Goal: Find specific page/section: Find specific page/section

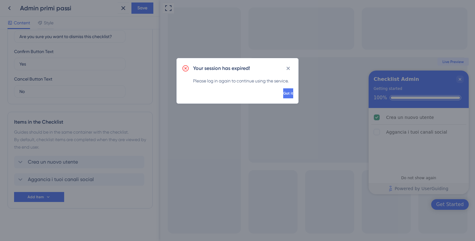
scroll to position [186, 0]
click at [291, 68] on button at bounding box center [288, 68] width 10 height 10
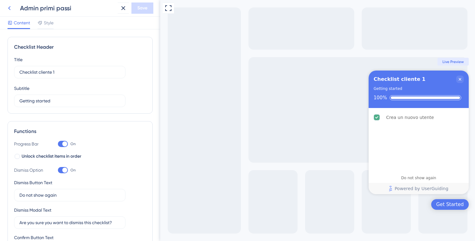
click at [8, 6] on icon at bounding box center [10, 8] width 8 height 8
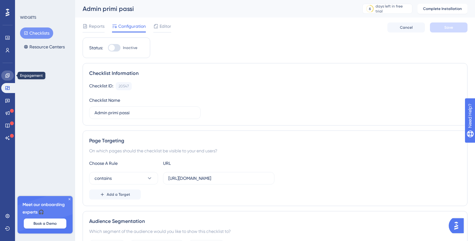
click at [8, 73] on icon at bounding box center [7, 75] width 5 height 5
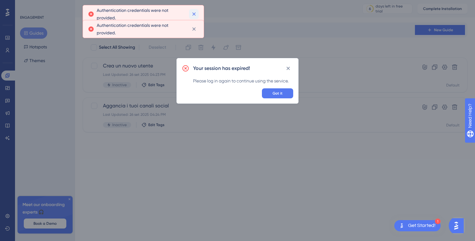
click at [193, 14] on icon at bounding box center [194, 14] width 6 height 6
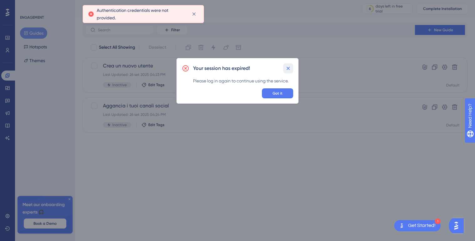
click at [290, 67] on icon at bounding box center [288, 68] width 6 height 6
